Goal: Information Seeking & Learning: Learn about a topic

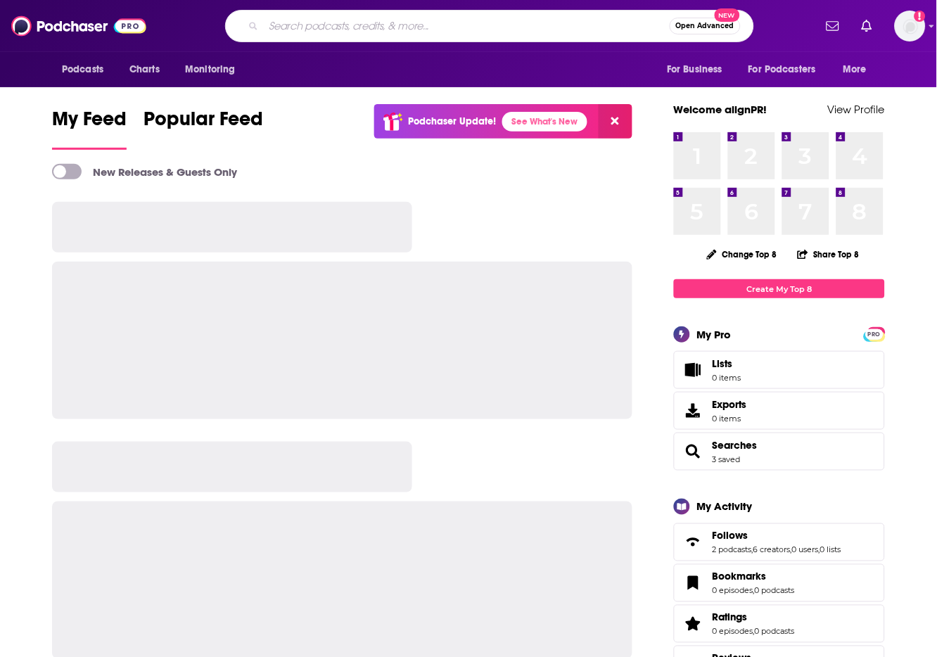
click at [413, 26] on input "Search podcasts, credits, & more..." at bounding box center [467, 26] width 406 height 23
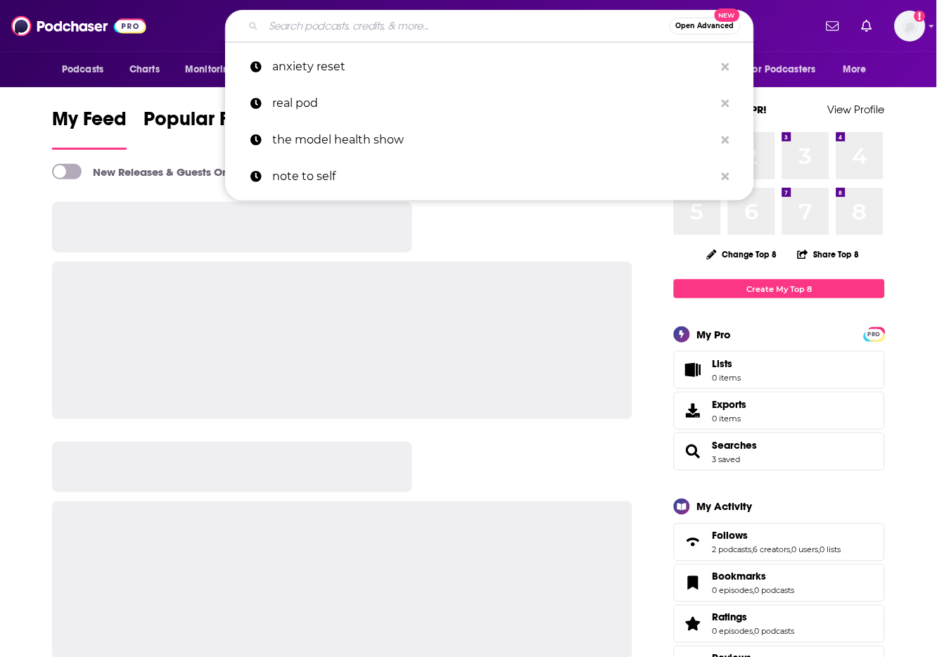
type input "v"
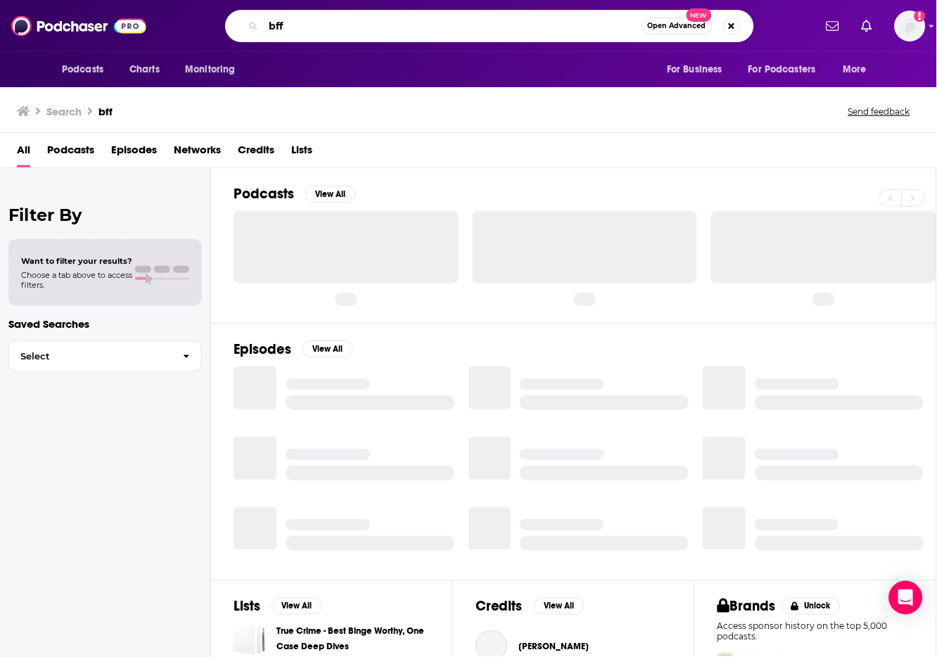
click at [425, 27] on input "bff" at bounding box center [453, 26] width 378 height 23
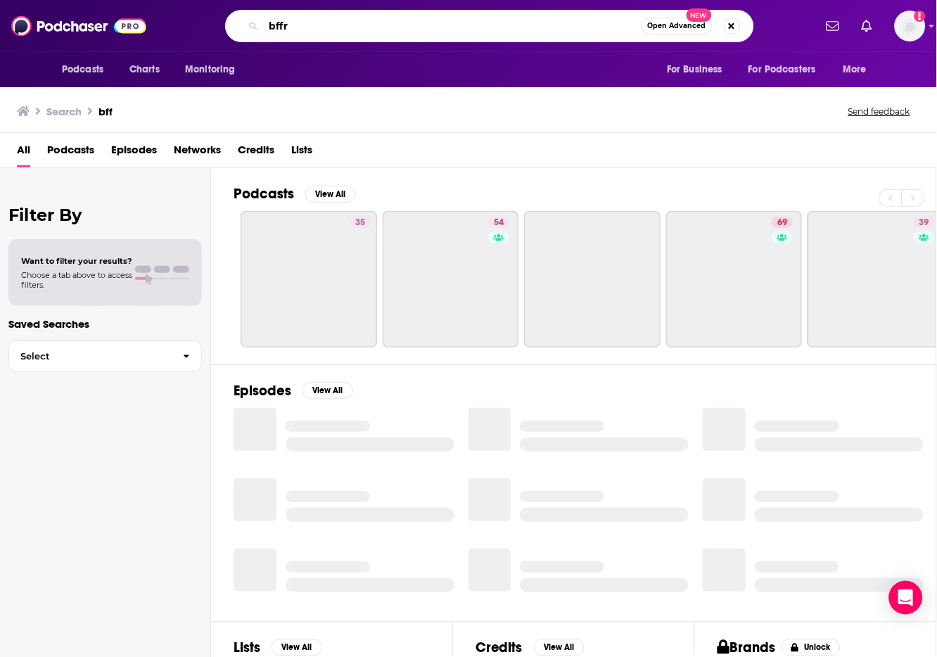
type input "bffr"
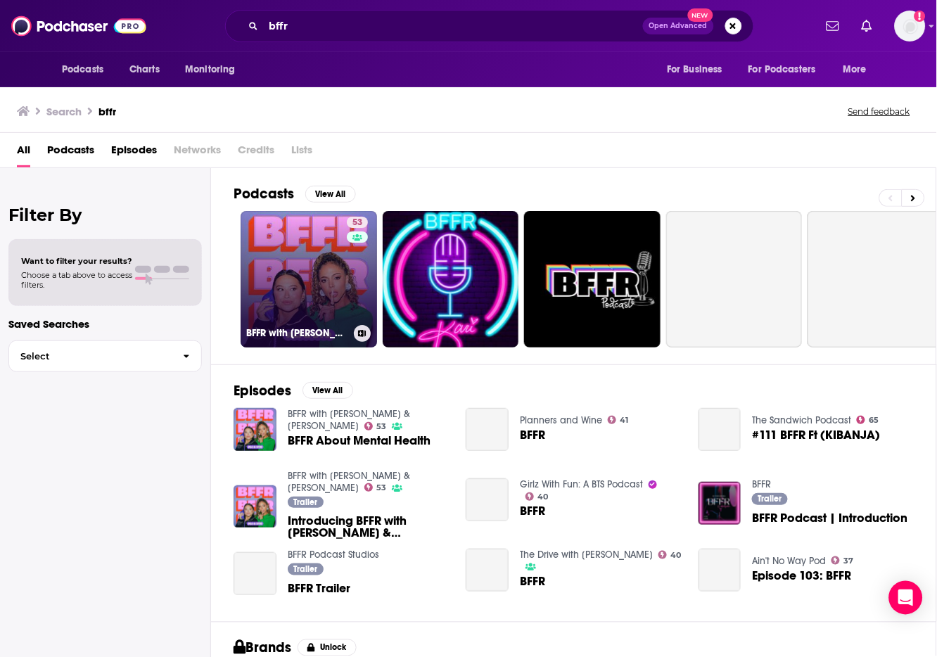
click at [311, 314] on link "53 BFFR with [PERSON_NAME] & [PERSON_NAME]" at bounding box center [309, 279] width 136 height 136
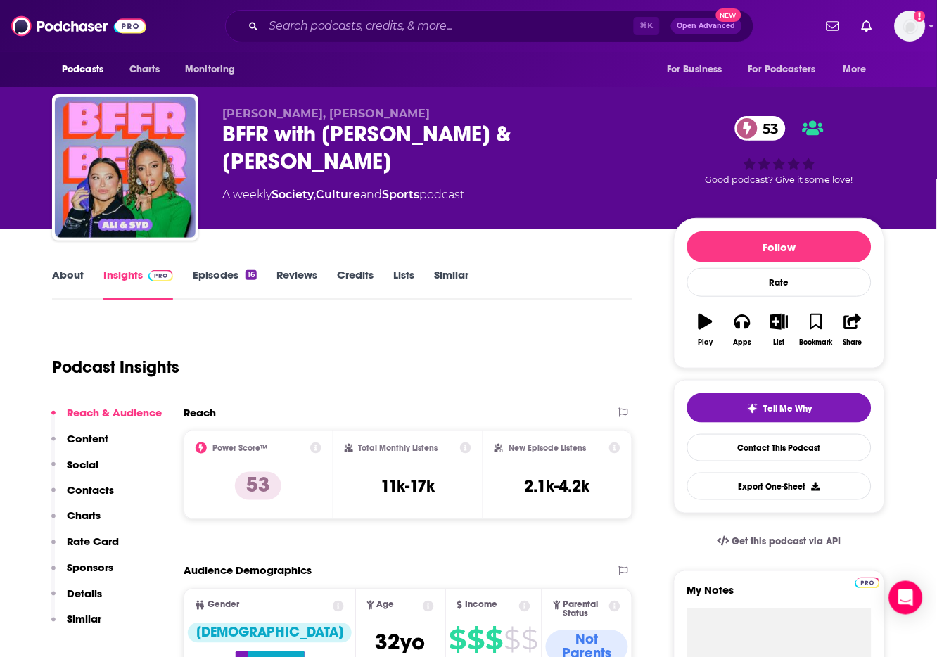
click at [72, 273] on link "About" at bounding box center [68, 284] width 32 height 32
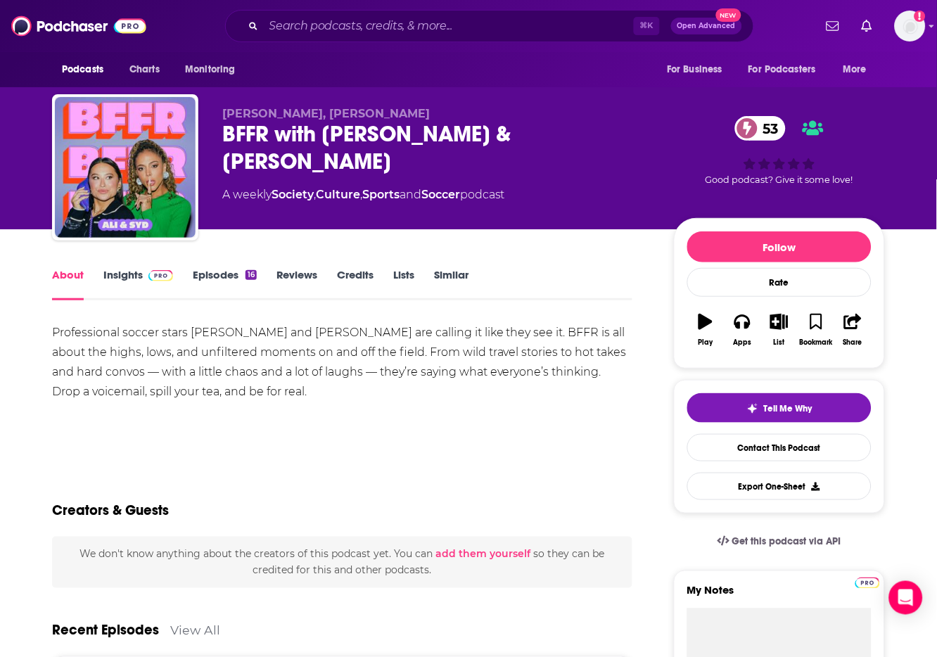
click at [213, 276] on link "Episodes 16" at bounding box center [225, 284] width 64 height 32
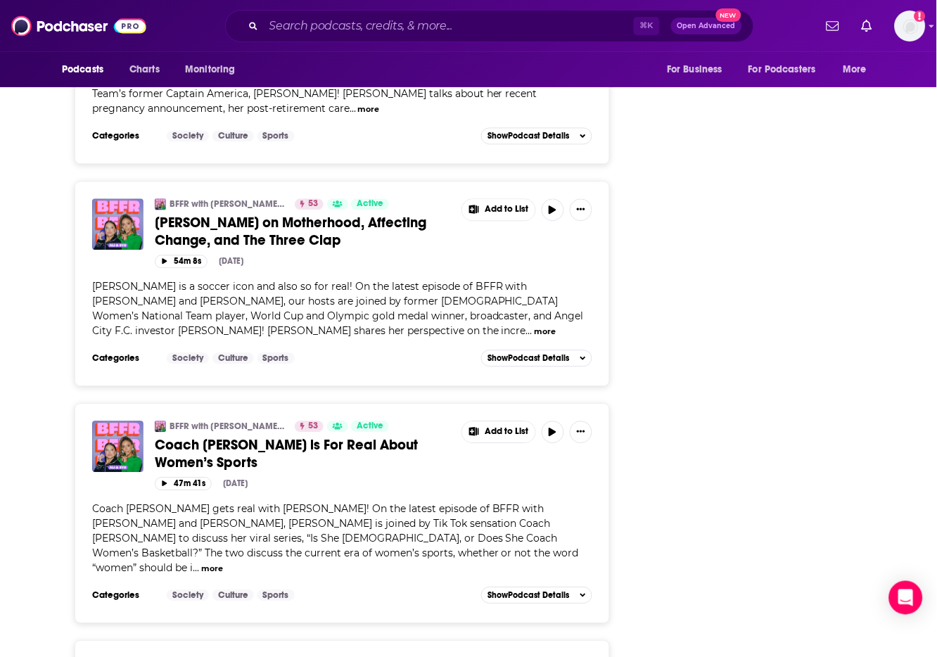
scroll to position [2507, 0]
